Goal: Information Seeking & Learning: Learn about a topic

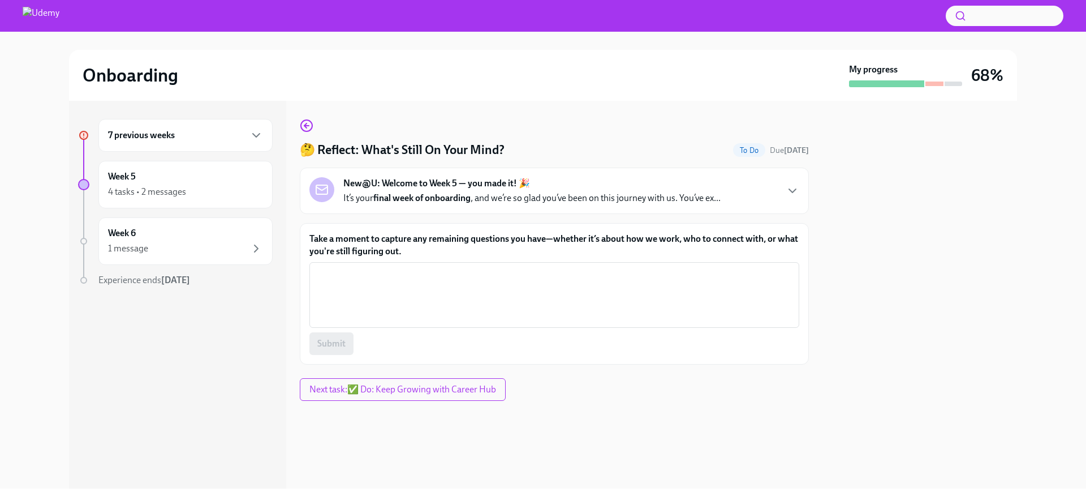
click at [651, 177] on div "New@U: Welcome to Week 5 — you made it! 🎉 It’s your final week of onboarding , …" at bounding box center [531, 190] width 377 height 27
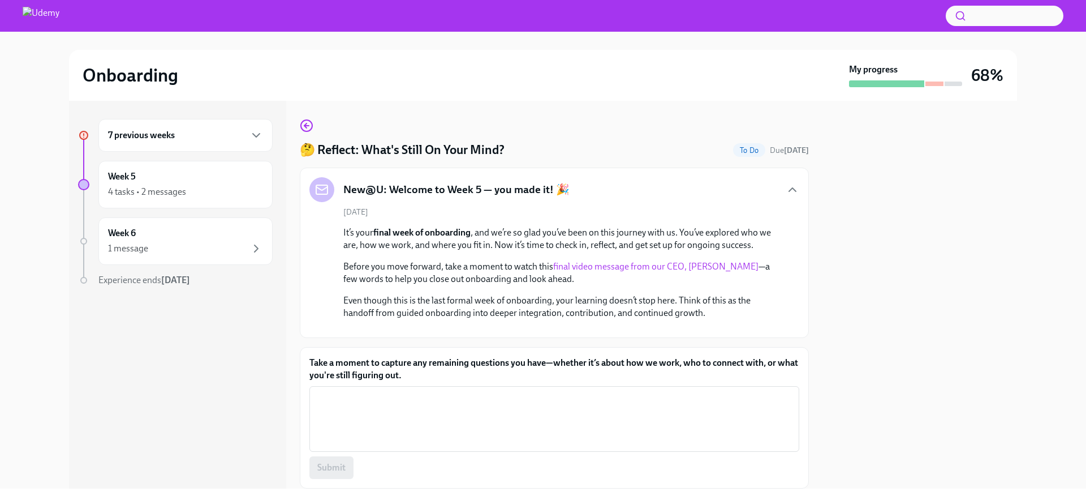
click at [694, 270] on link "final video message from our CEO, Hugo Sarrazin" at bounding box center [655, 266] width 205 height 11
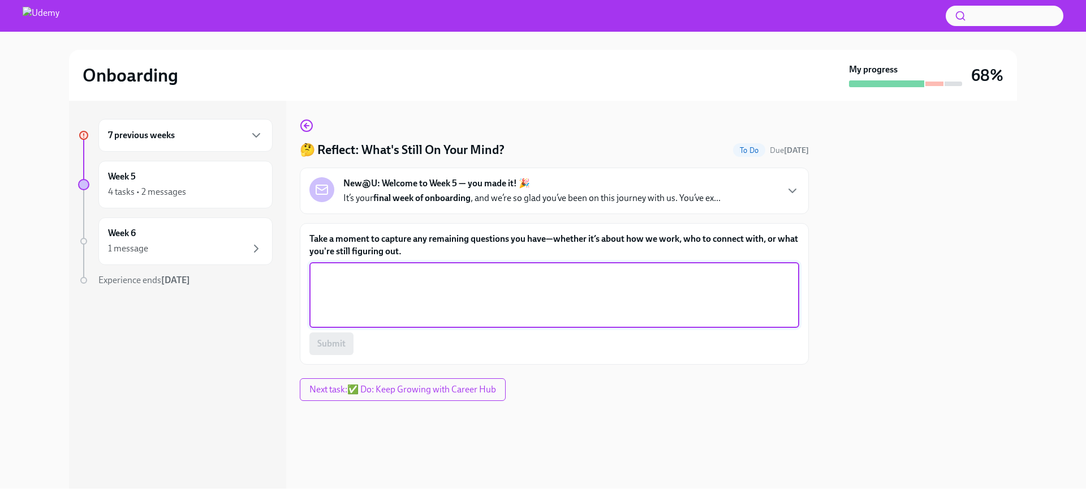
click at [467, 311] on textarea "Take a moment to capture any remaining questions you have—whether it’s about ho…" at bounding box center [554, 295] width 476 height 54
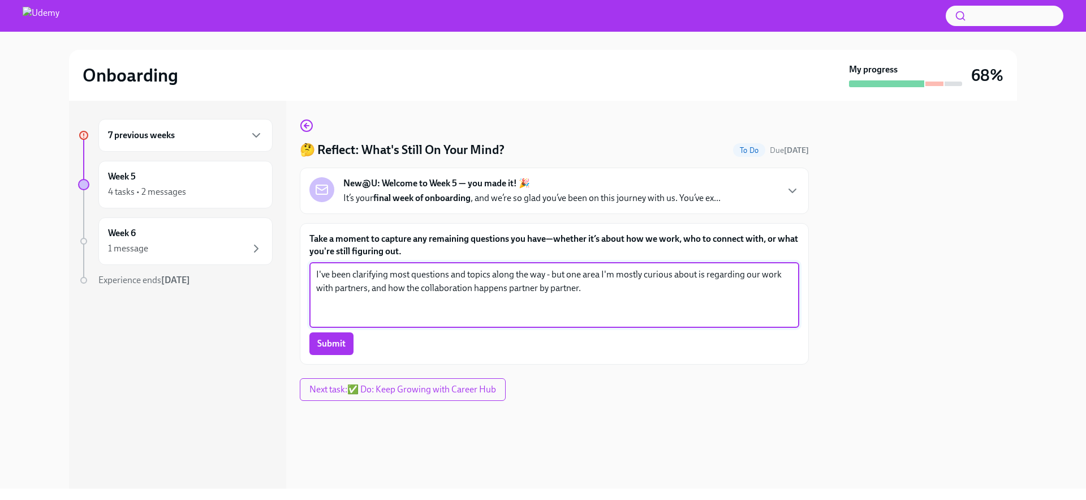
click at [618, 290] on textarea "I've been clarifying most questions and topics along the way - but one area I'm…" at bounding box center [554, 295] width 476 height 54
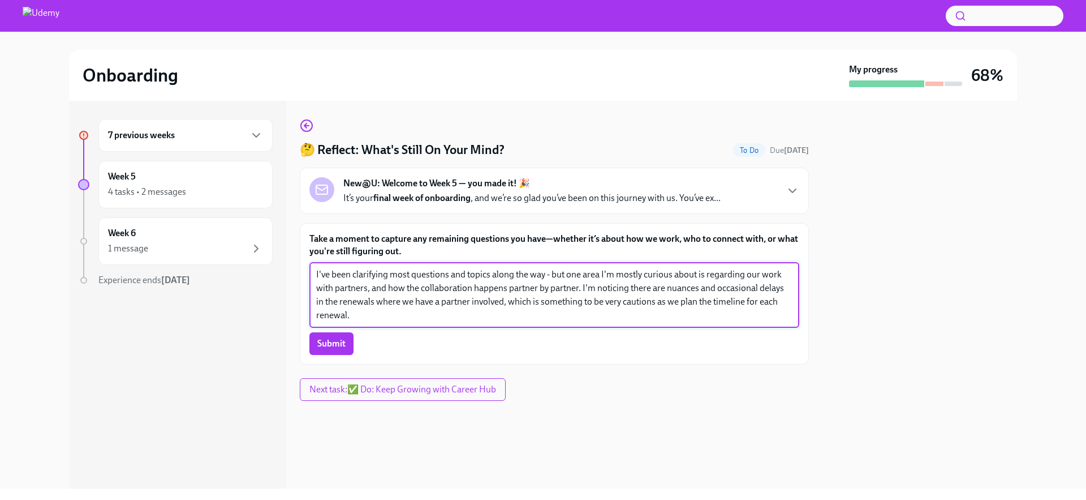
click at [617, 270] on textarea "I've been clarifying most questions and topics along the way - but one area I'm…" at bounding box center [554, 295] width 476 height 54
click at [632, 270] on textarea "I've been clarifying most questions and topics along the way - but one area I'm…" at bounding box center [554, 295] width 476 height 54
type textarea "I've been clarifying most questions and topics along the way - but one area I'm…"
click at [333, 343] on span "Submit" at bounding box center [331, 343] width 28 height 11
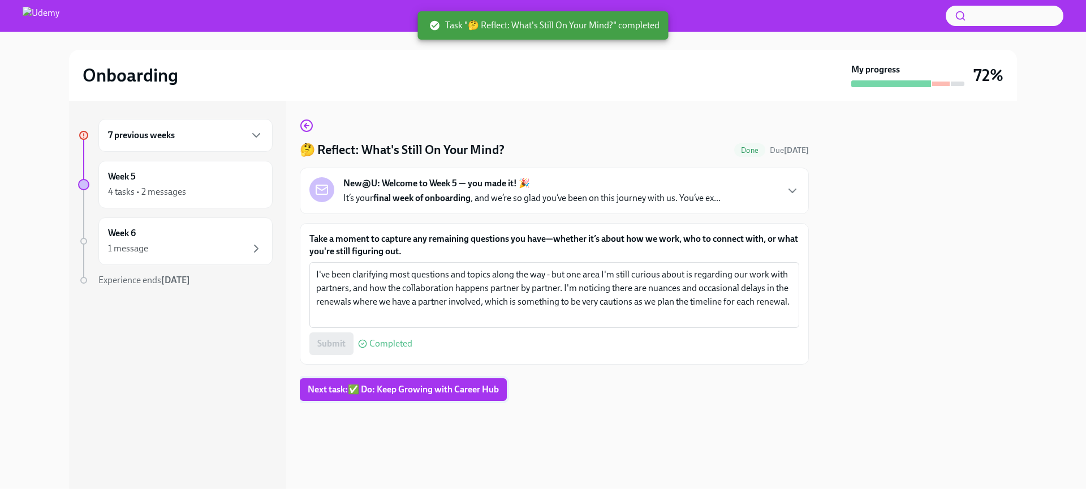
click at [477, 392] on span "Next task : ✅ Do: Keep Growing with Career Hub" at bounding box center [403, 389] width 191 height 11
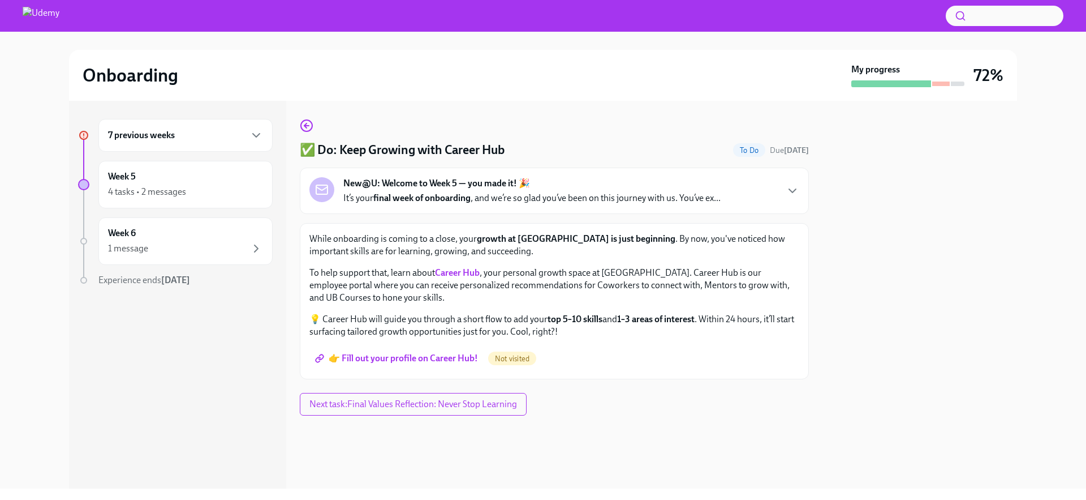
click at [457, 356] on span "👉 Fill out your profile on Career Hub!" at bounding box center [397, 358] width 161 height 11
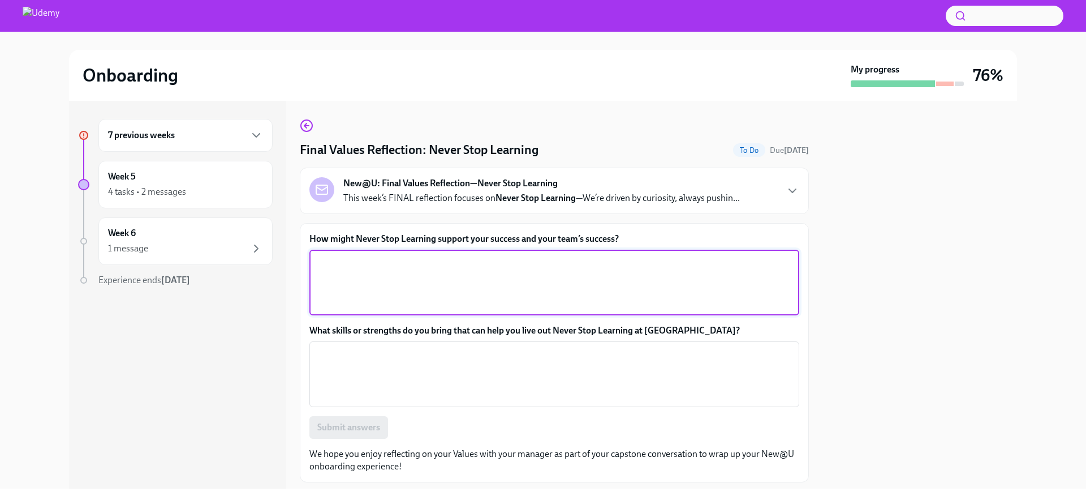
click at [633, 297] on textarea "How might Never Stop Learning support your success and your team’s success?" at bounding box center [554, 282] width 476 height 54
type textarea "i"
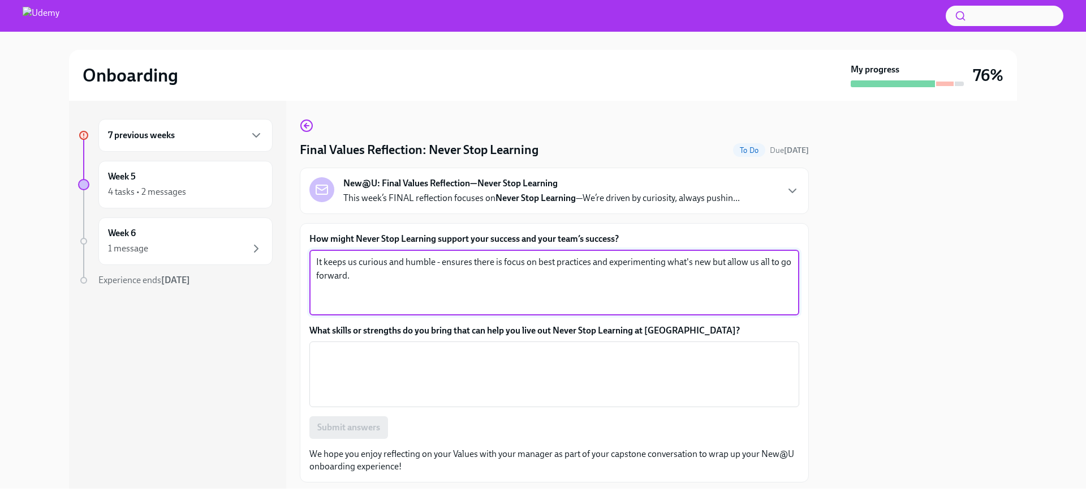
click at [612, 259] on textarea "It keeps us curious and humble - ensures there is focus on best practices and e…" at bounding box center [554, 282] width 476 height 54
click at [720, 259] on textarea "It keeps us curious and humble - ensures there is focus on best practices while…" at bounding box center [554, 282] width 476 height 54
type textarea "It keeps us curious and humble - ensures there is focus on best practices while…"
click at [583, 361] on textarea "What skills or strengths do you bring that can help you live out Never Stop Lea…" at bounding box center [554, 374] width 476 height 54
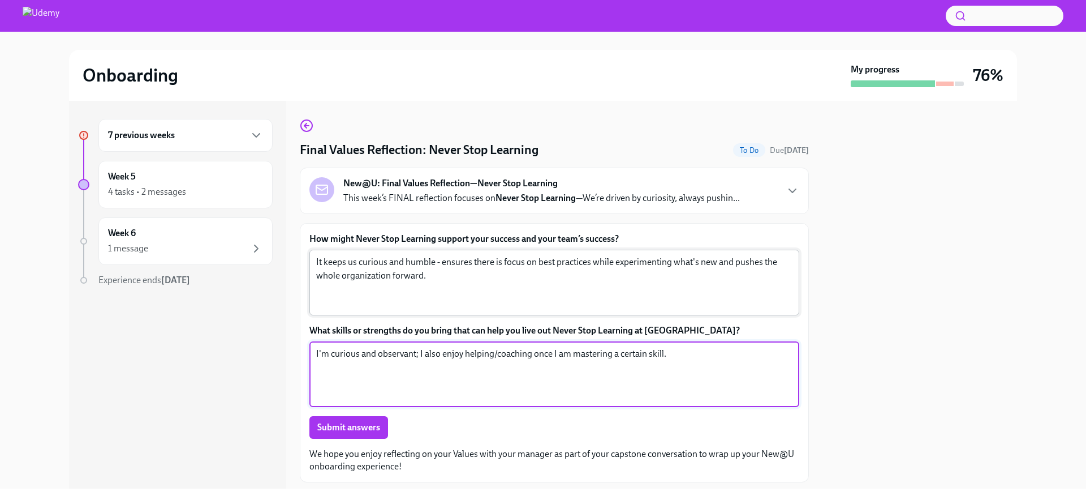
type textarea "I'm curious and observant; I also enjoy helping/coaching once I am mastering a …"
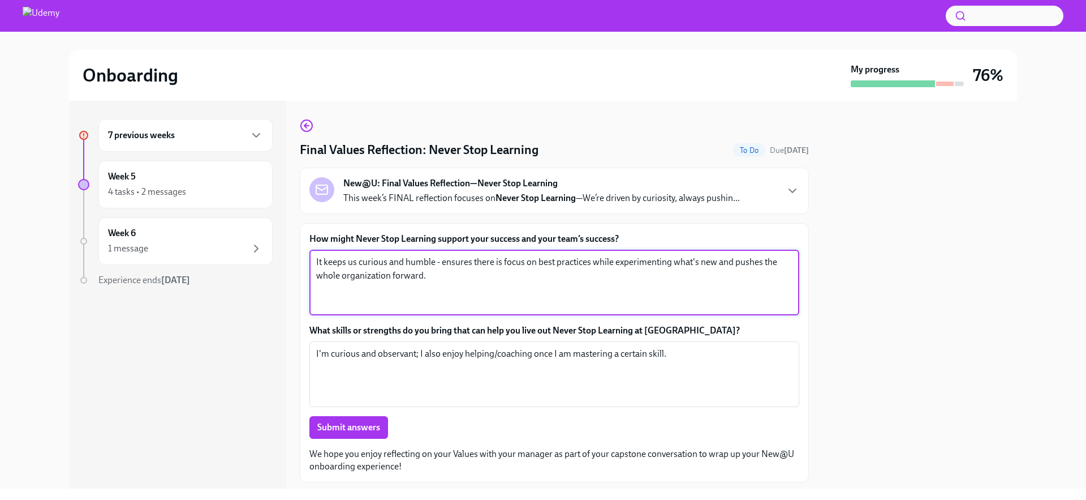
drag, startPoint x: 319, startPoint y: 260, endPoint x: 307, endPoint y: 255, distance: 12.9
click at [307, 255] on div "How might Never Stop Learning support your success and your team’s success? It …" at bounding box center [554, 352] width 509 height 259
click at [661, 263] on textarea "This value is important for me because it keeps a whole organization curious an…" at bounding box center [554, 282] width 476 height 54
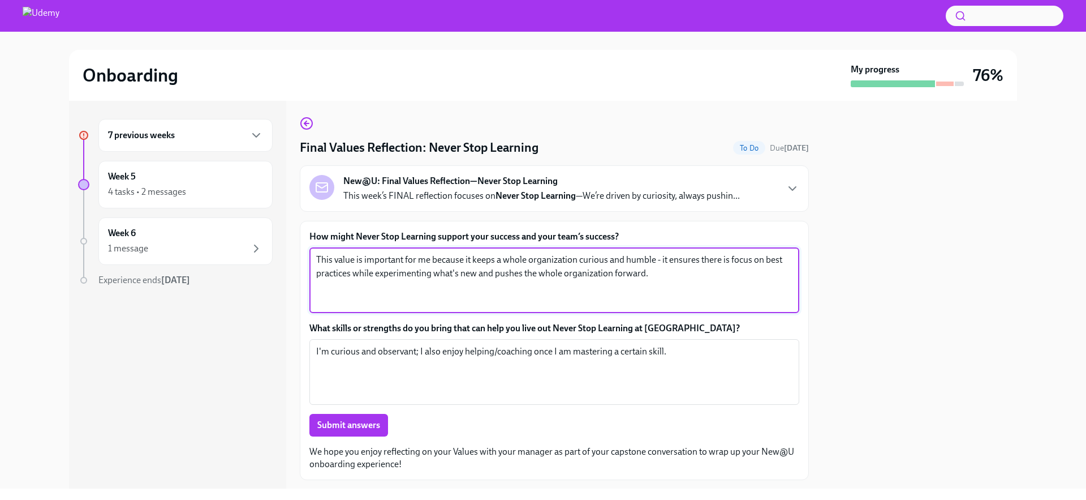
click at [484, 274] on textarea "This value is important for me because it keeps a whole organization curious an…" at bounding box center [554, 280] width 476 height 54
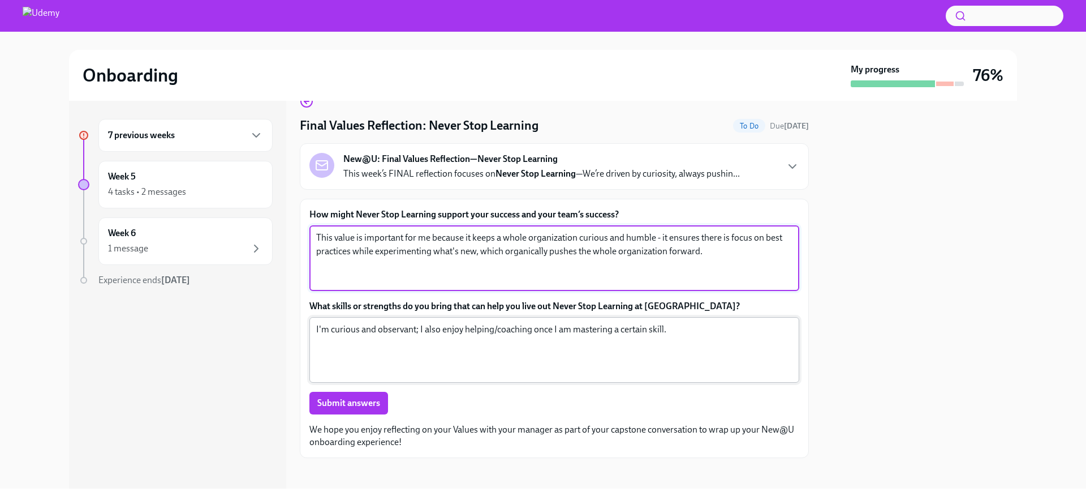
scroll to position [30, 0]
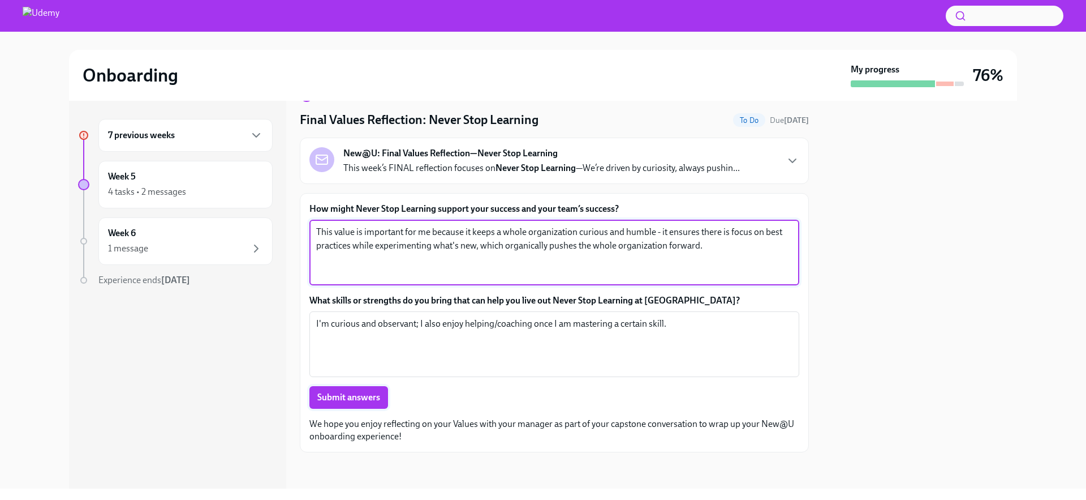
type textarea "This value is important for me because it keeps a whole organization curious an…"
click at [310, 396] on button "Submit answers" at bounding box center [349, 397] width 79 height 23
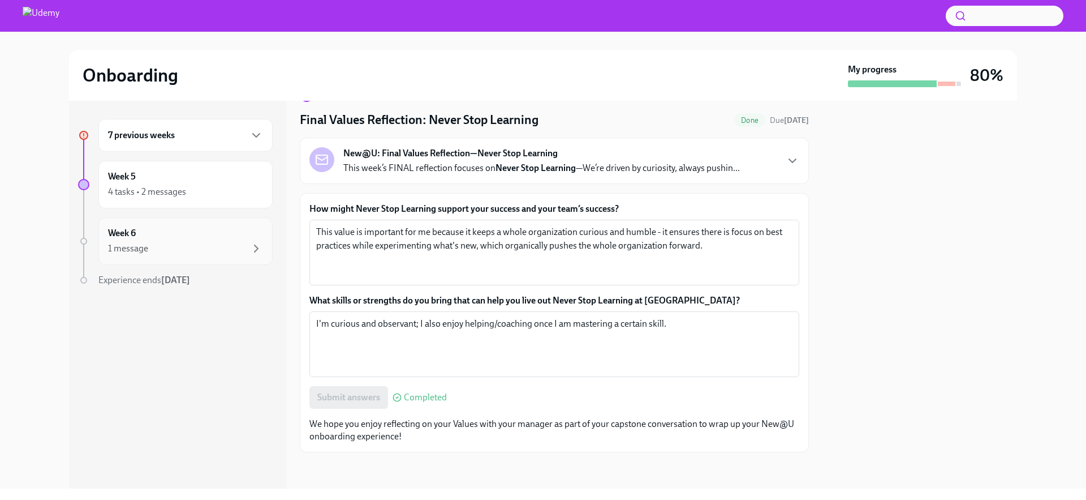
click at [186, 254] on div "1 message" at bounding box center [185, 249] width 155 height 14
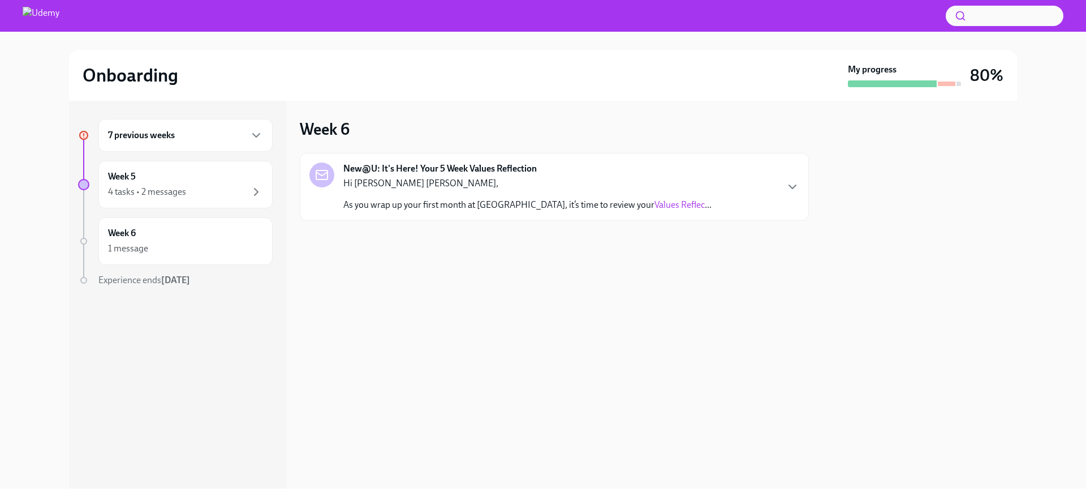
click at [655, 204] on link "Values Reflec" at bounding box center [680, 204] width 50 height 11
click at [899, 85] on div at bounding box center [892, 83] width 89 height 7
click at [161, 146] on div "7 previous weeks" at bounding box center [185, 135] width 174 height 33
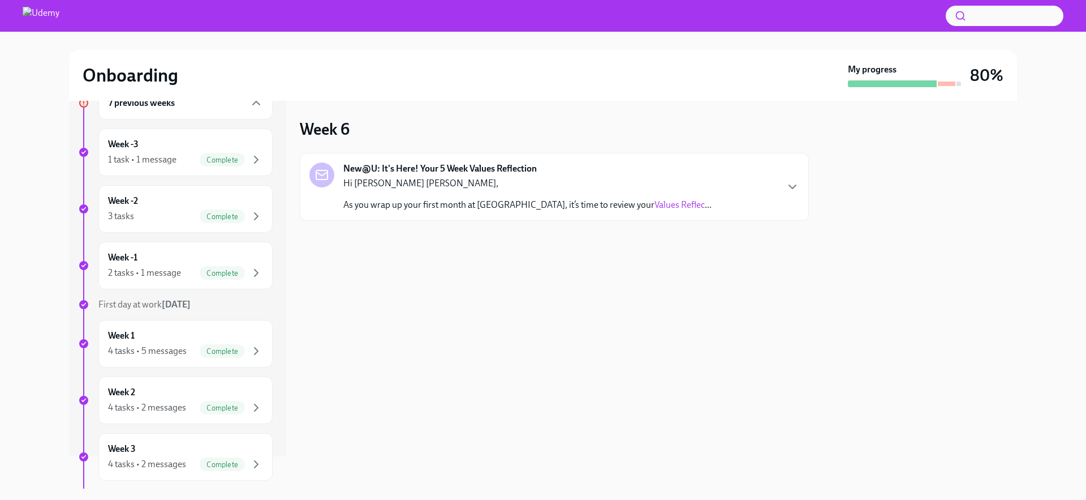
scroll to position [261, 0]
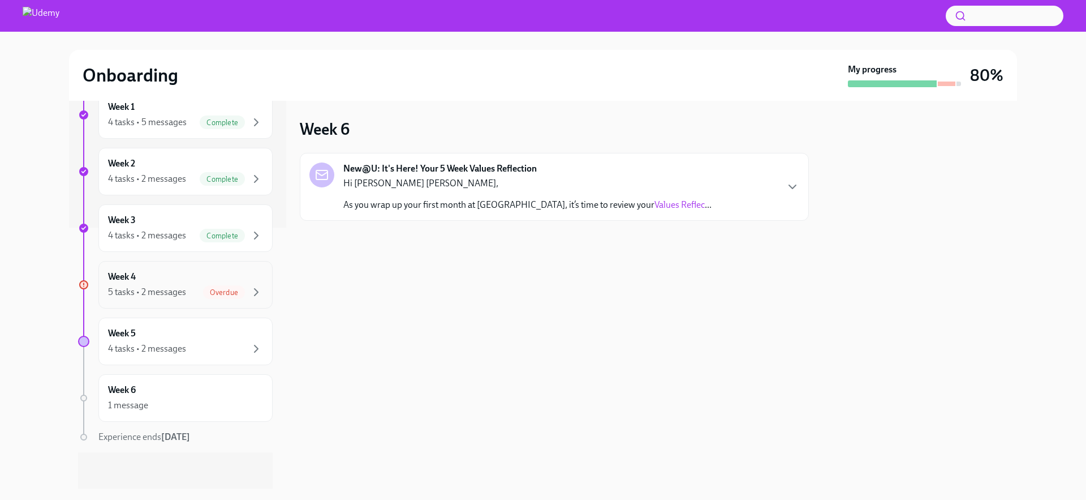
click at [190, 292] on div "5 tasks • 2 messages Overdue" at bounding box center [185, 292] width 155 height 14
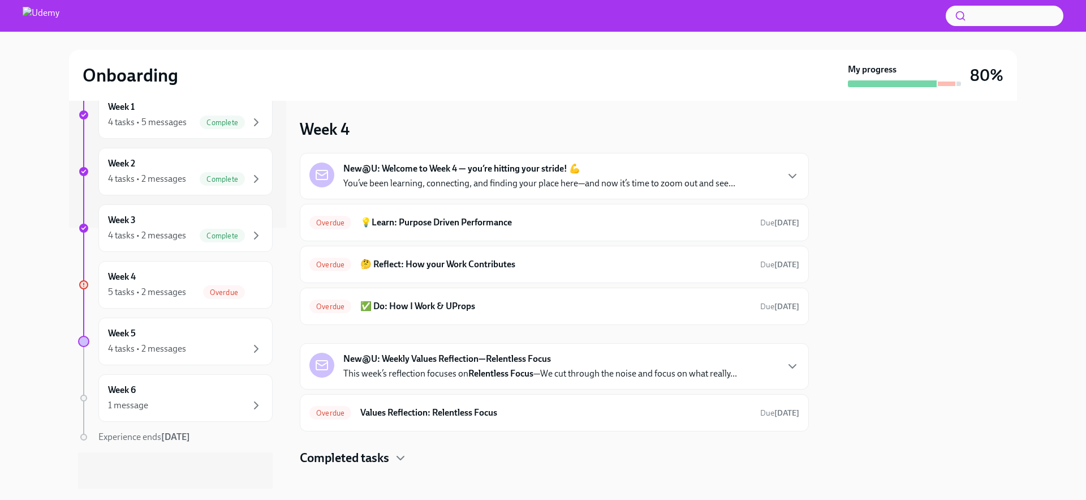
click at [509, 186] on p "You’ve been learning, connecting, and finding your place here—and now it’s time…" at bounding box center [539, 183] width 392 height 12
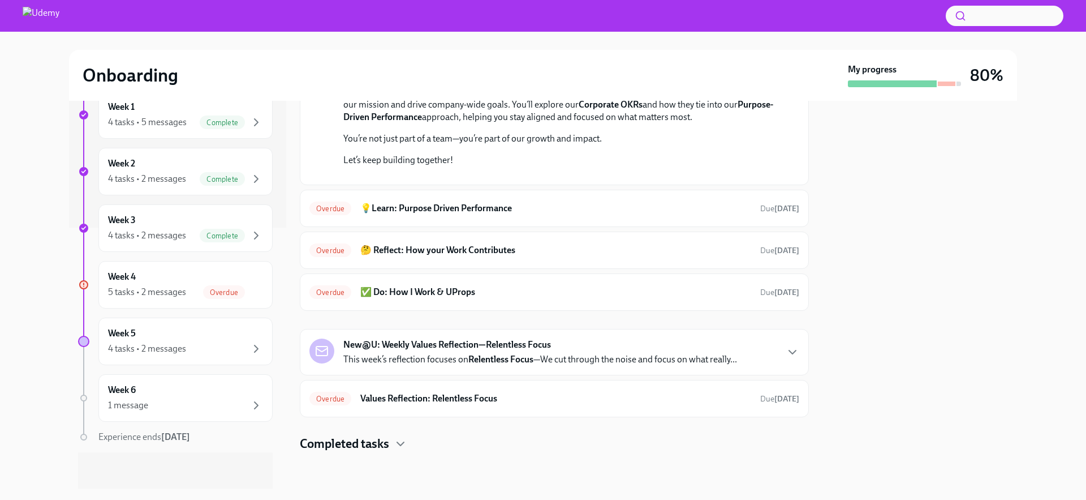
scroll to position [255, 0]
click at [608, 214] on h6 "💡Learn: Purpose Driven Performance" at bounding box center [555, 208] width 391 height 12
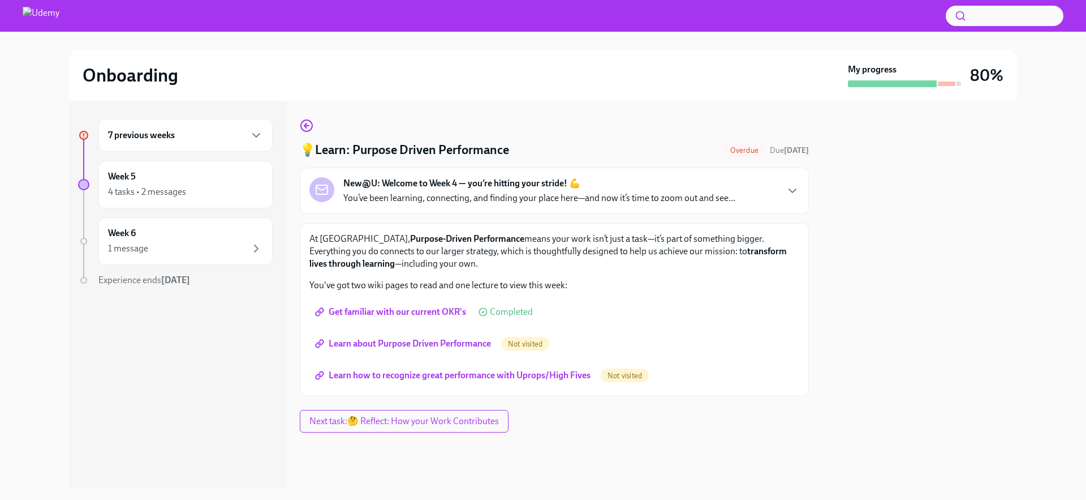
click at [538, 342] on span "Not visited" at bounding box center [525, 344] width 48 height 8
click at [382, 340] on span "Learn about Purpose Driven Performance" at bounding box center [404, 343] width 174 height 11
click at [475, 379] on span "Learn how to recognize great performance with Uprops/High Fives" at bounding box center [453, 375] width 273 height 11
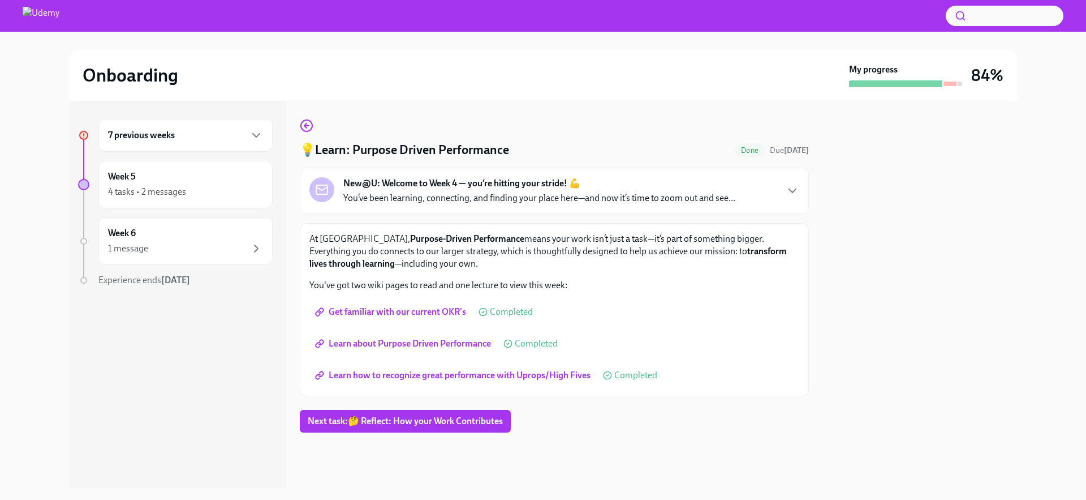
click at [390, 306] on span "Get familiar with our current OKR's" at bounding box center [391, 311] width 149 height 11
